Goal: Check status: Check status

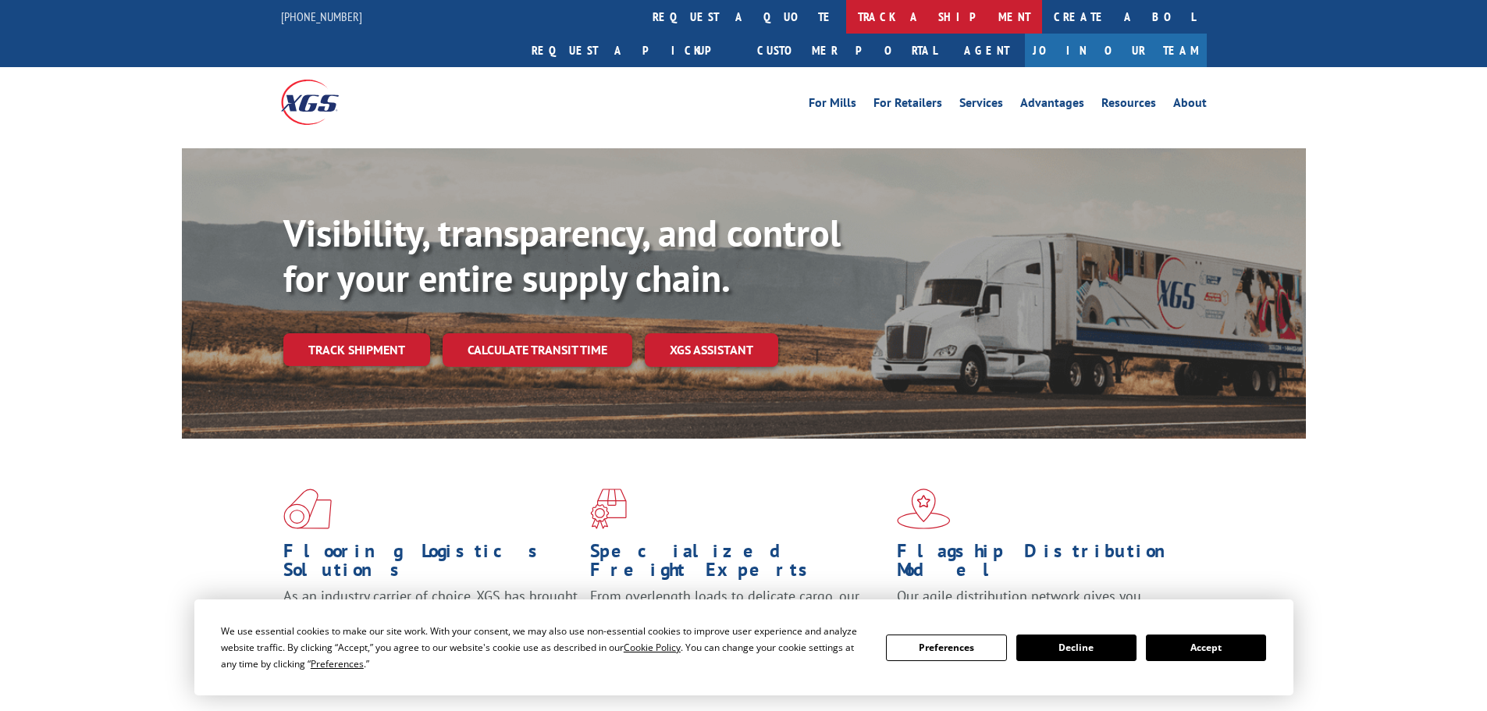
click at [846, 16] on link "track a shipment" at bounding box center [944, 17] width 196 height 34
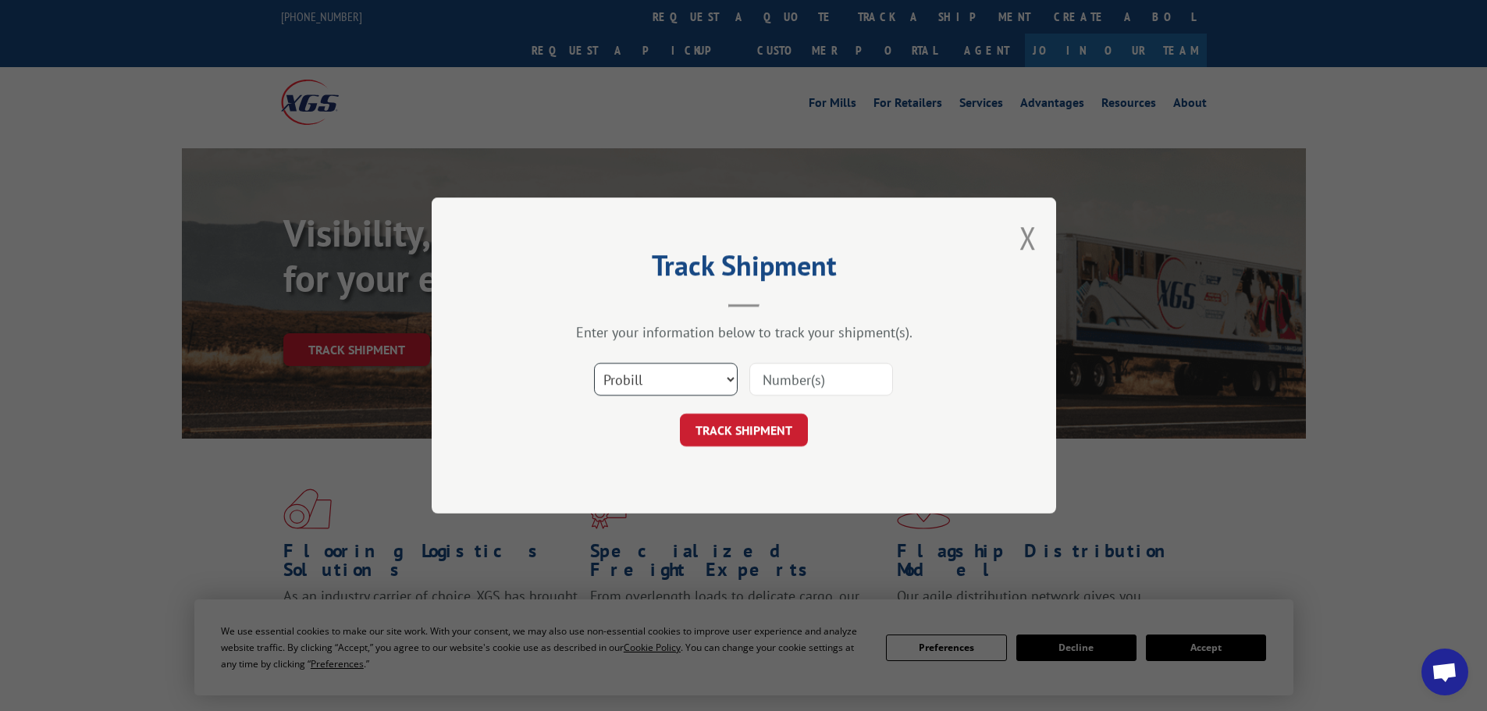
click at [643, 378] on select "Select category... Probill BOL PO" at bounding box center [666, 379] width 144 height 33
select select "bol"
click at [594, 363] on select "Select category... Probill BOL PO" at bounding box center [666, 379] width 144 height 33
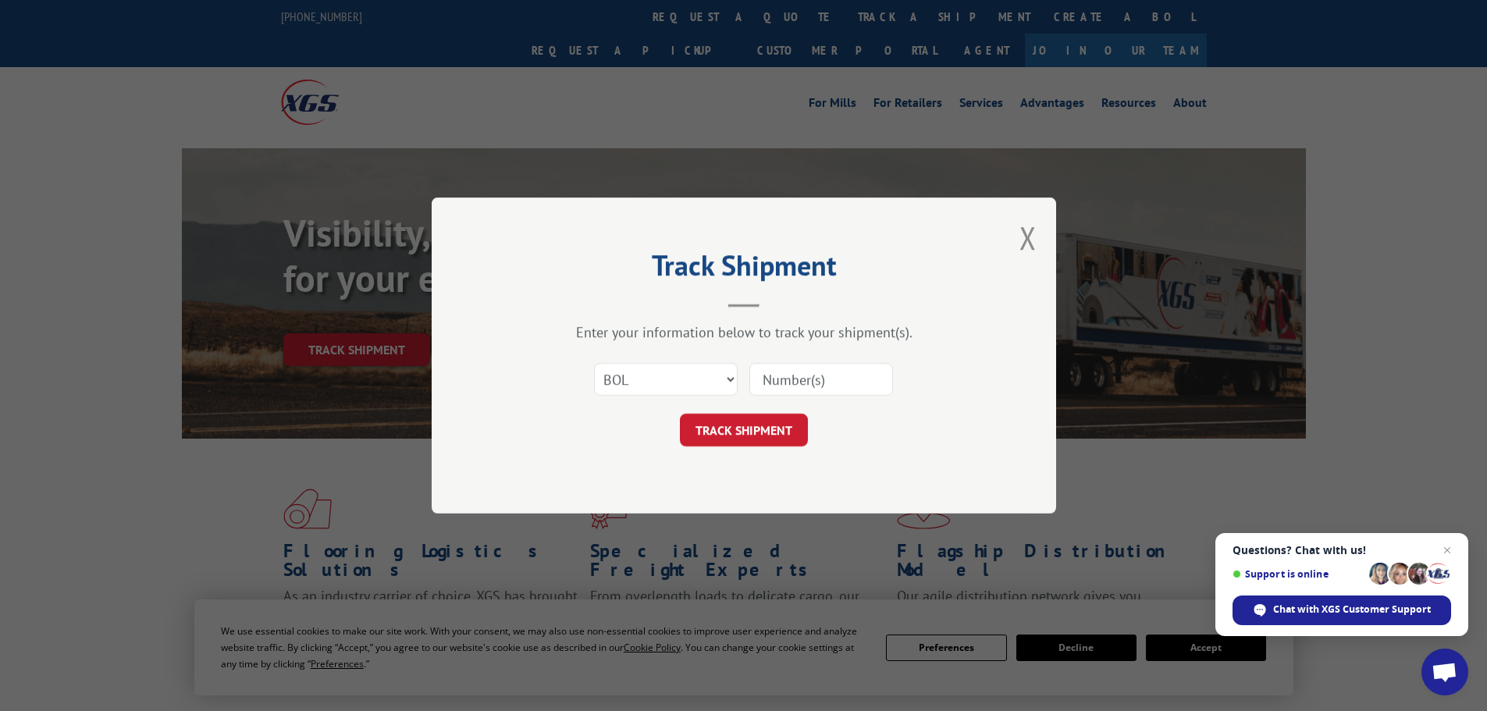
click at [835, 380] on input at bounding box center [821, 379] width 144 height 33
paste input "5479071"
type input "5479071"
click at [737, 431] on button "TRACK SHIPMENT" at bounding box center [744, 430] width 128 height 33
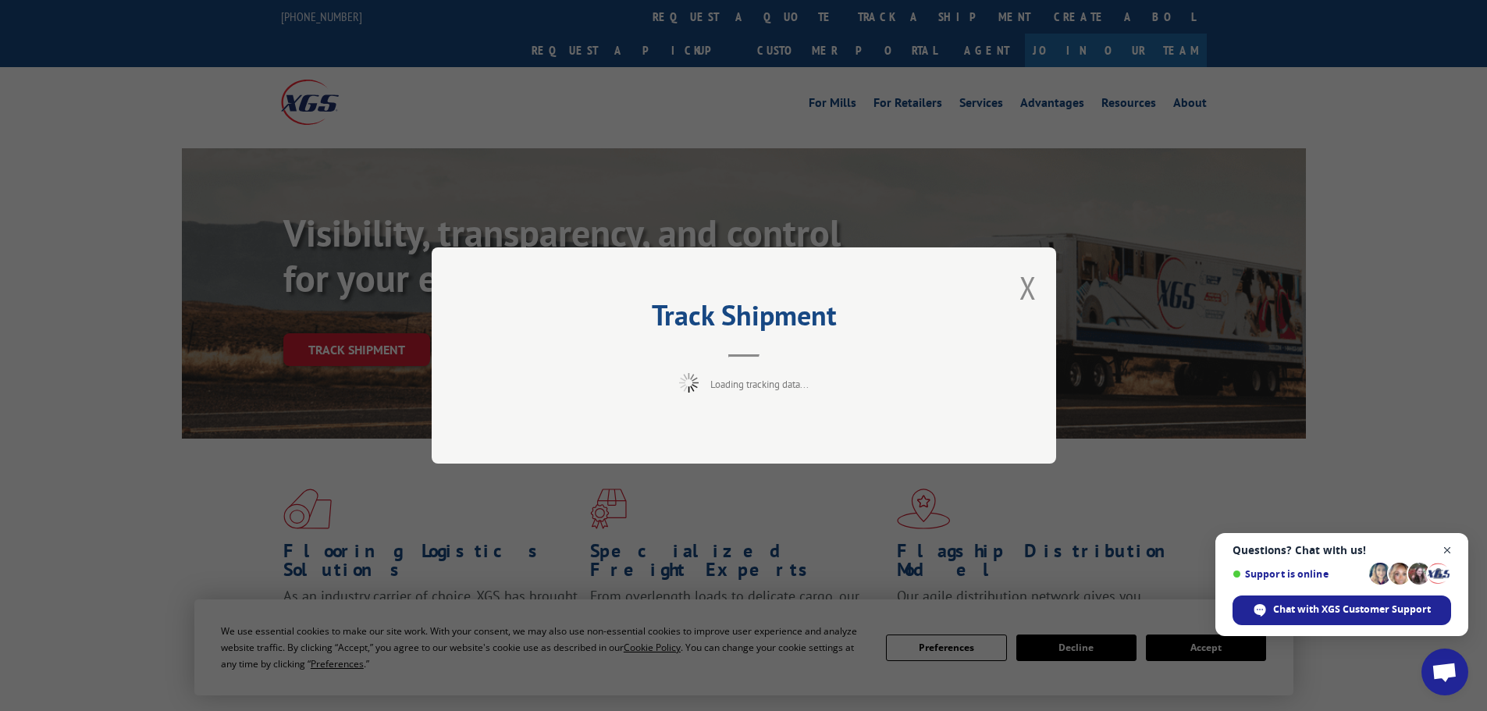
click at [1442, 549] on span "Close chat" at bounding box center [1448, 551] width 20 height 20
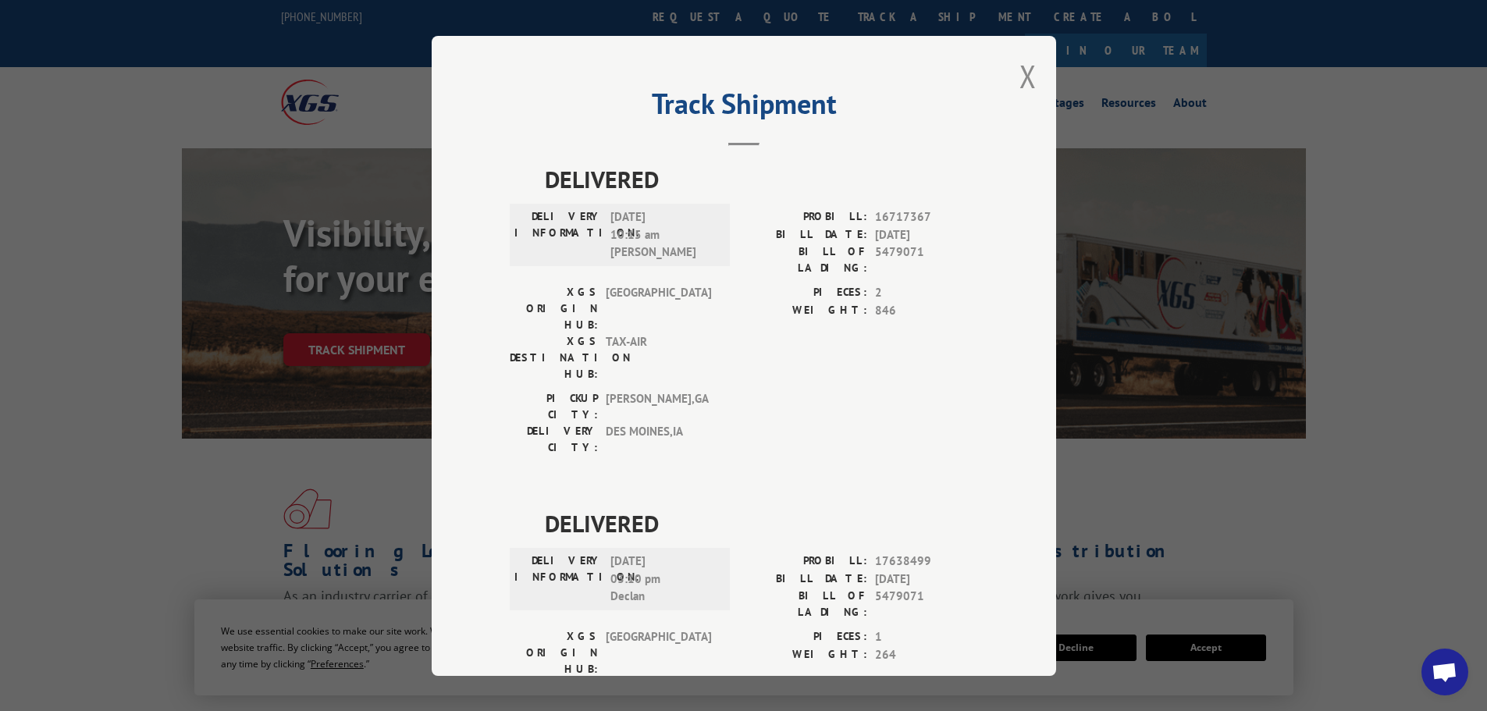
click at [513, 101] on h2 "Track Shipment" at bounding box center [744, 108] width 468 height 30
click at [1019, 78] on button "Close modal" at bounding box center [1027, 75] width 17 height 41
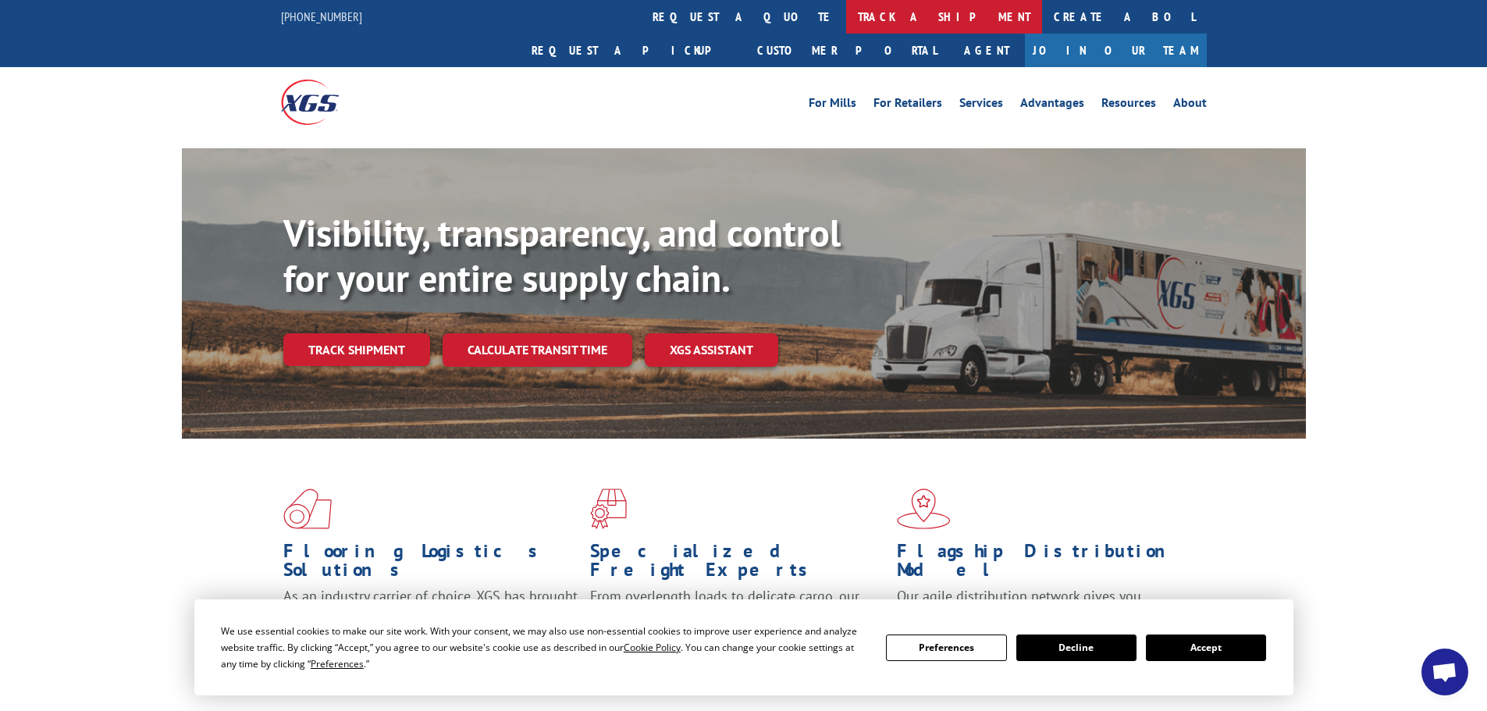
click at [846, 22] on link "track a shipment" at bounding box center [944, 17] width 196 height 34
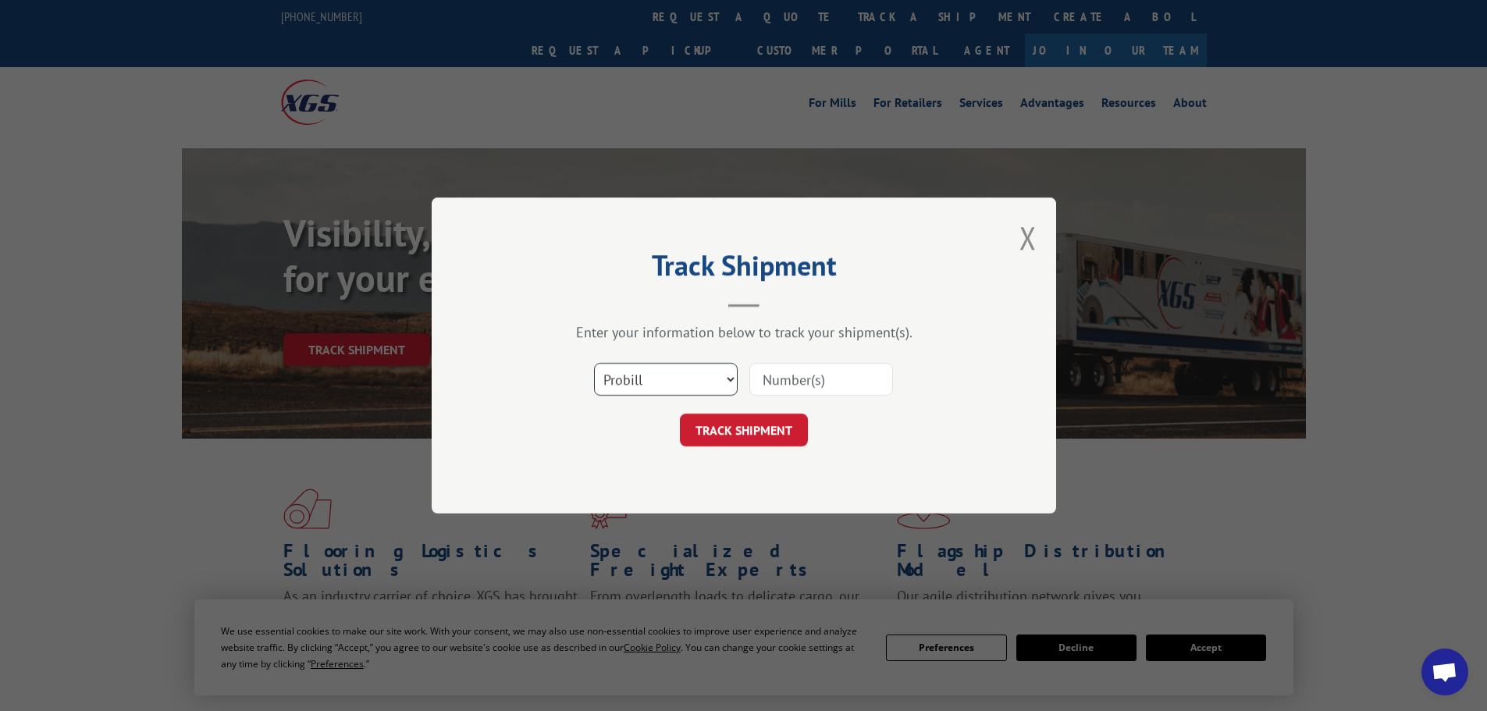
click at [661, 370] on select "Select category... Probill BOL PO" at bounding box center [666, 379] width 144 height 33
select select "bol"
click at [594, 363] on select "Select category... Probill BOL PO" at bounding box center [666, 379] width 144 height 33
click at [767, 377] on input at bounding box center [821, 379] width 144 height 33
paste input "7055101"
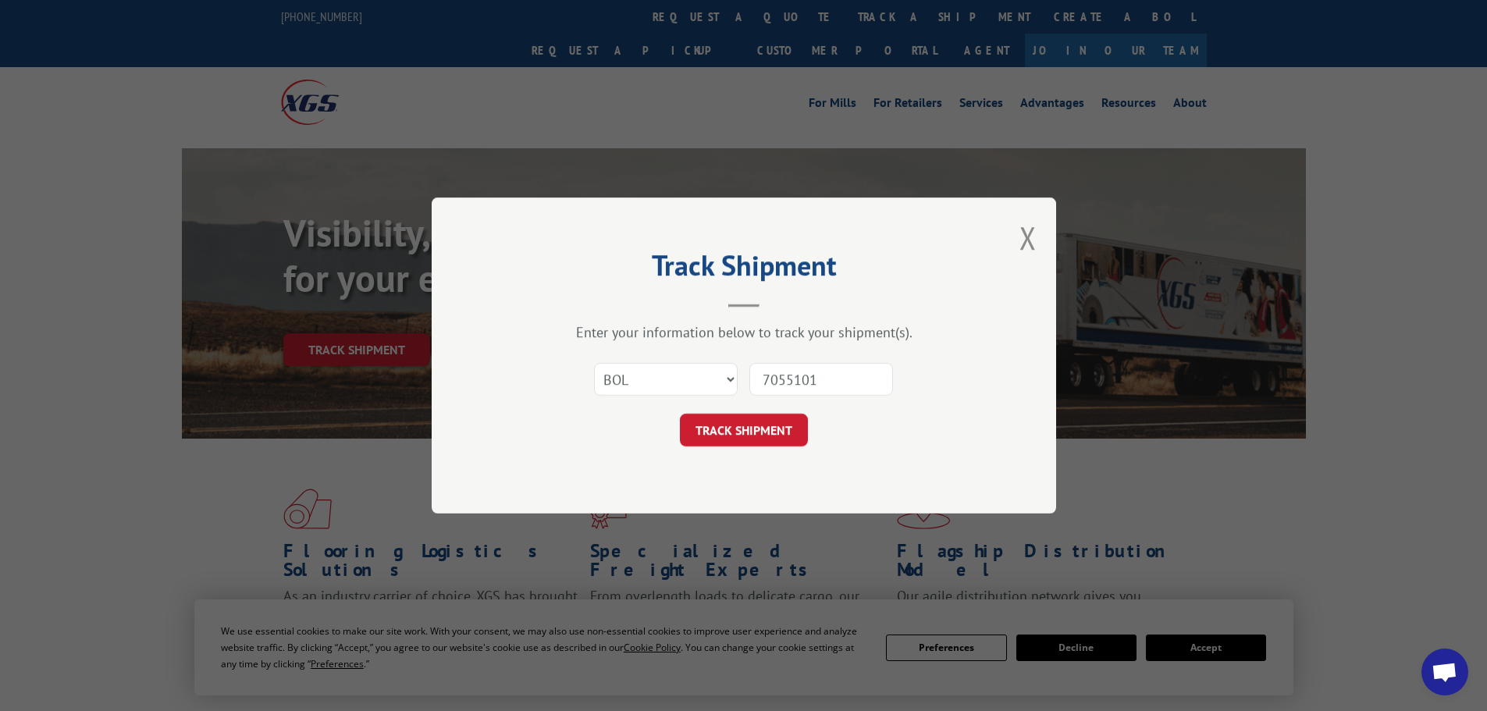
type input "7055101"
click at [678, 434] on div "TRACK SHIPMENT" at bounding box center [744, 430] width 468 height 33
click at [718, 432] on button "TRACK SHIPMENT" at bounding box center [744, 430] width 128 height 33
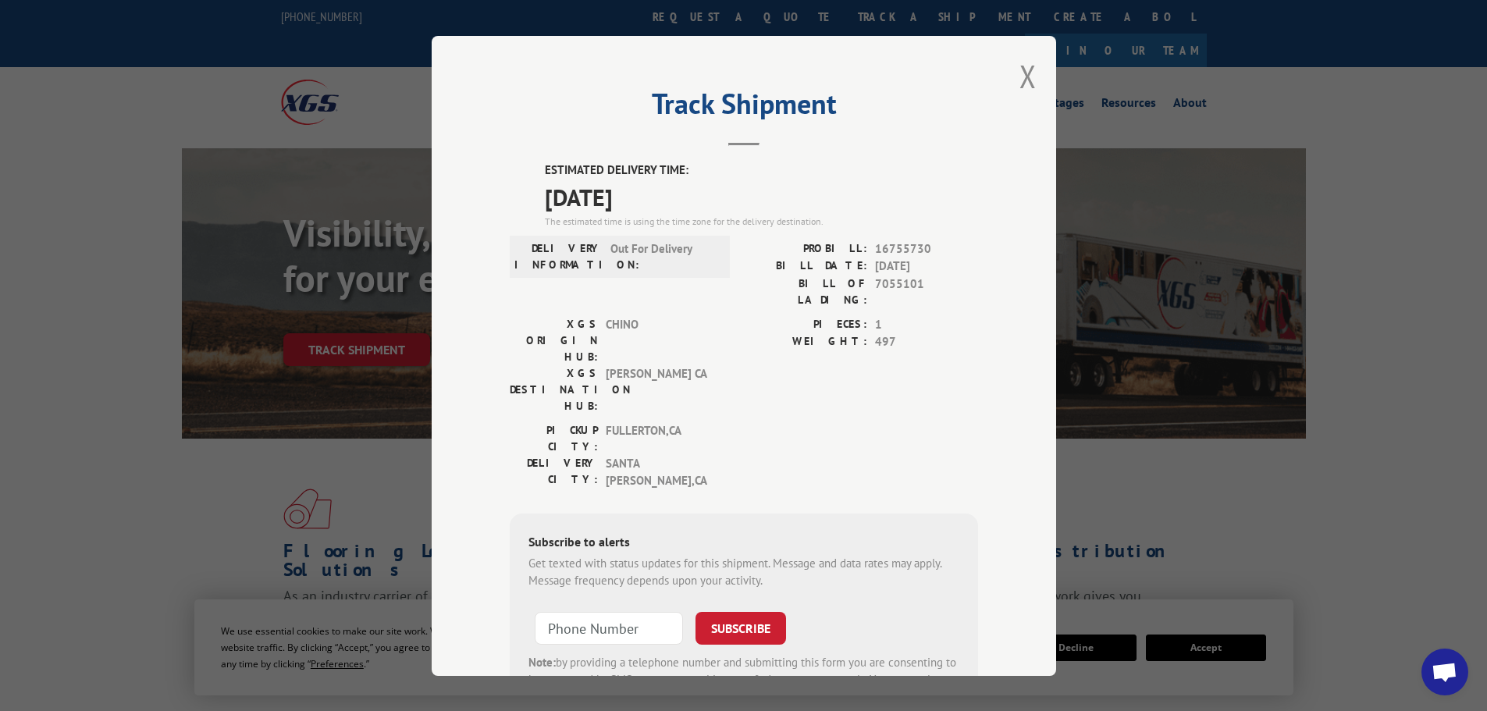
drag, startPoint x: 1400, startPoint y: 127, endPoint x: 933, endPoint y: 12, distance: 480.7
click at [1392, 128] on div "Track Shipment ESTIMATED DELIVERY TIME: [DATE] The estimated time is using the …" at bounding box center [743, 355] width 1487 height 711
drag, startPoint x: 1340, startPoint y: 147, endPoint x: 1089, endPoint y: 183, distance: 253.9
click at [1341, 146] on div "Track Shipment ESTIMATED DELIVERY TIME: [DATE] The estimated time is using the …" at bounding box center [743, 355] width 1487 height 711
